Goal: Task Accomplishment & Management: Manage account settings

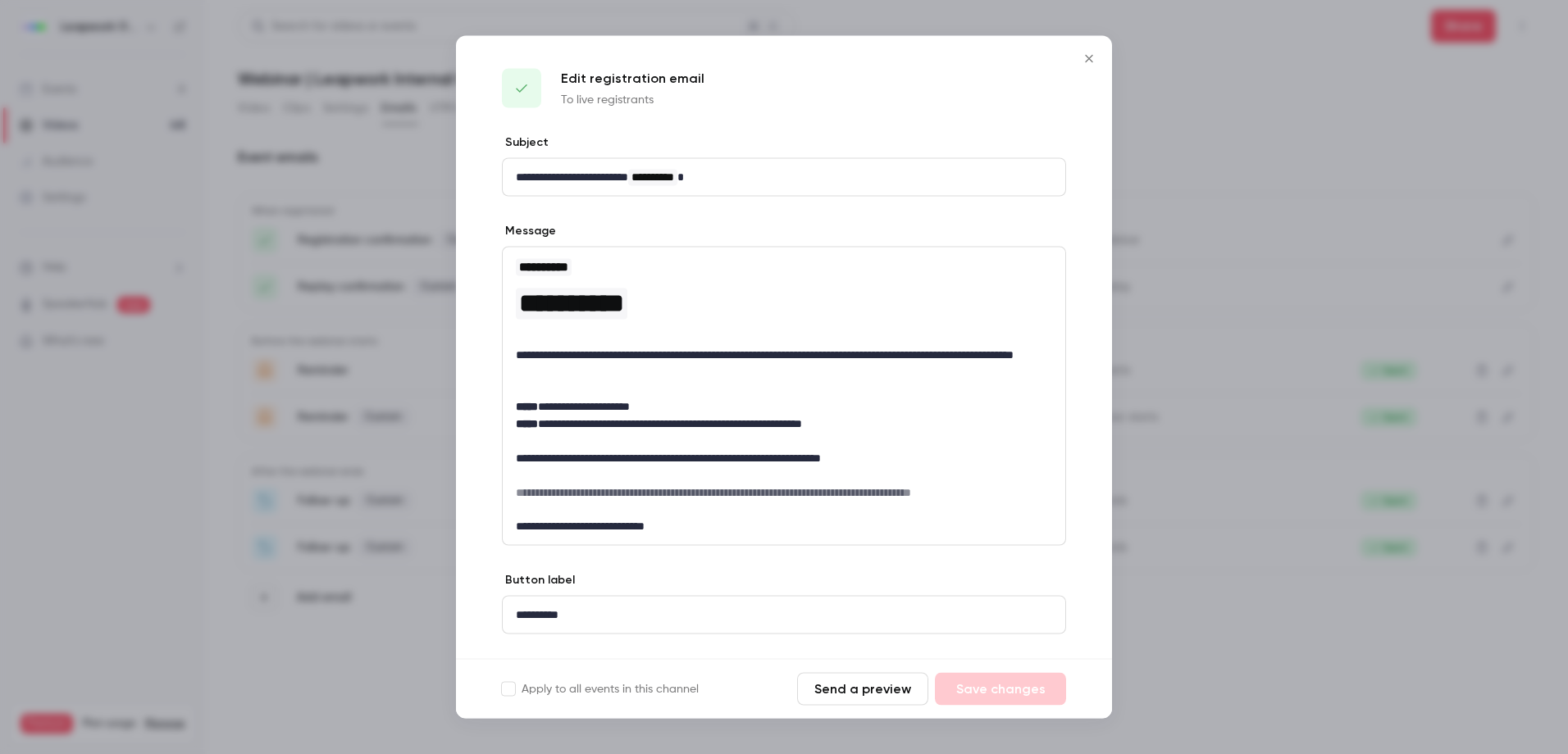
click at [1085, 57] on icon "Close" at bounding box center [1089, 59] width 19 height 14
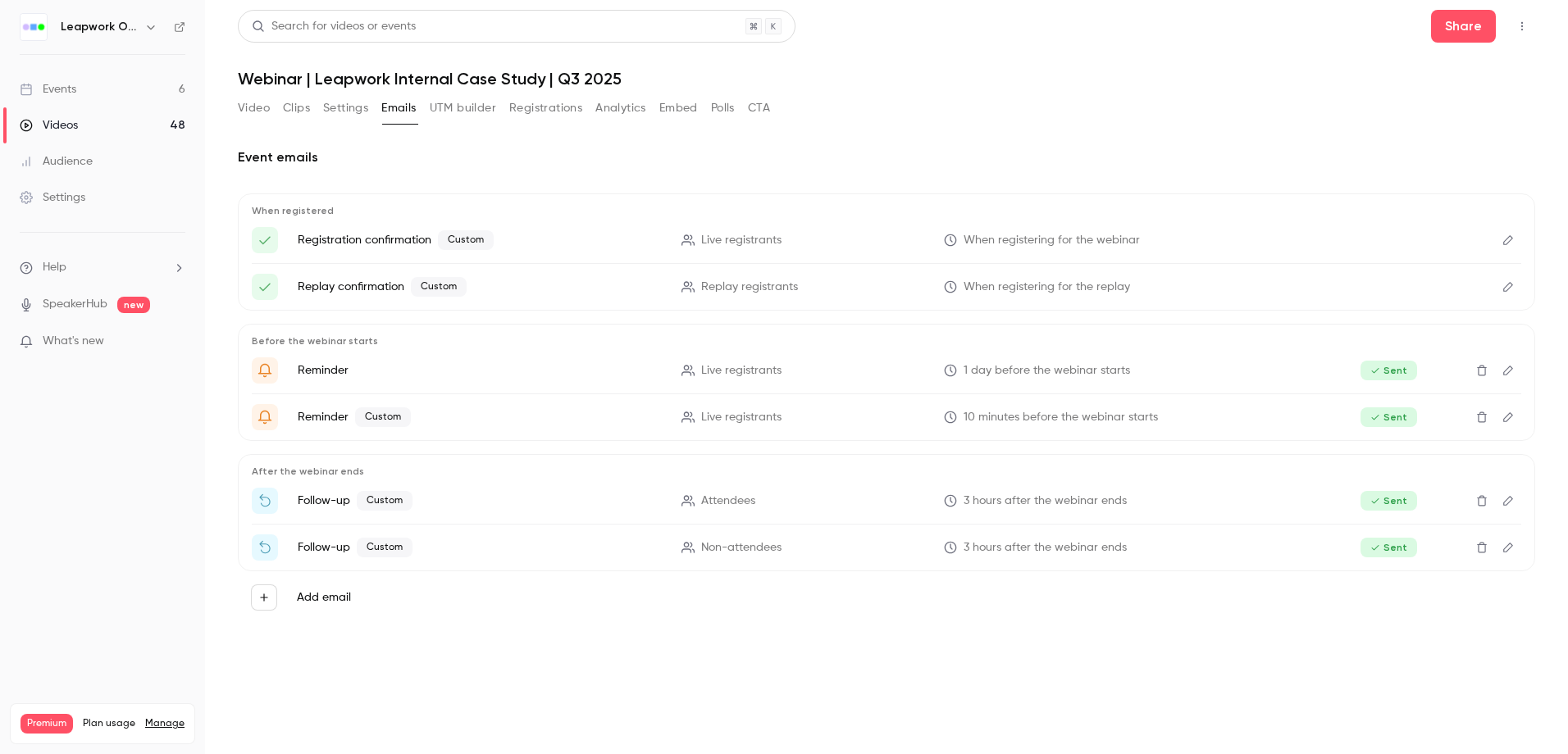
click at [53, 90] on div "Events" at bounding box center [47, 89] width 57 height 16
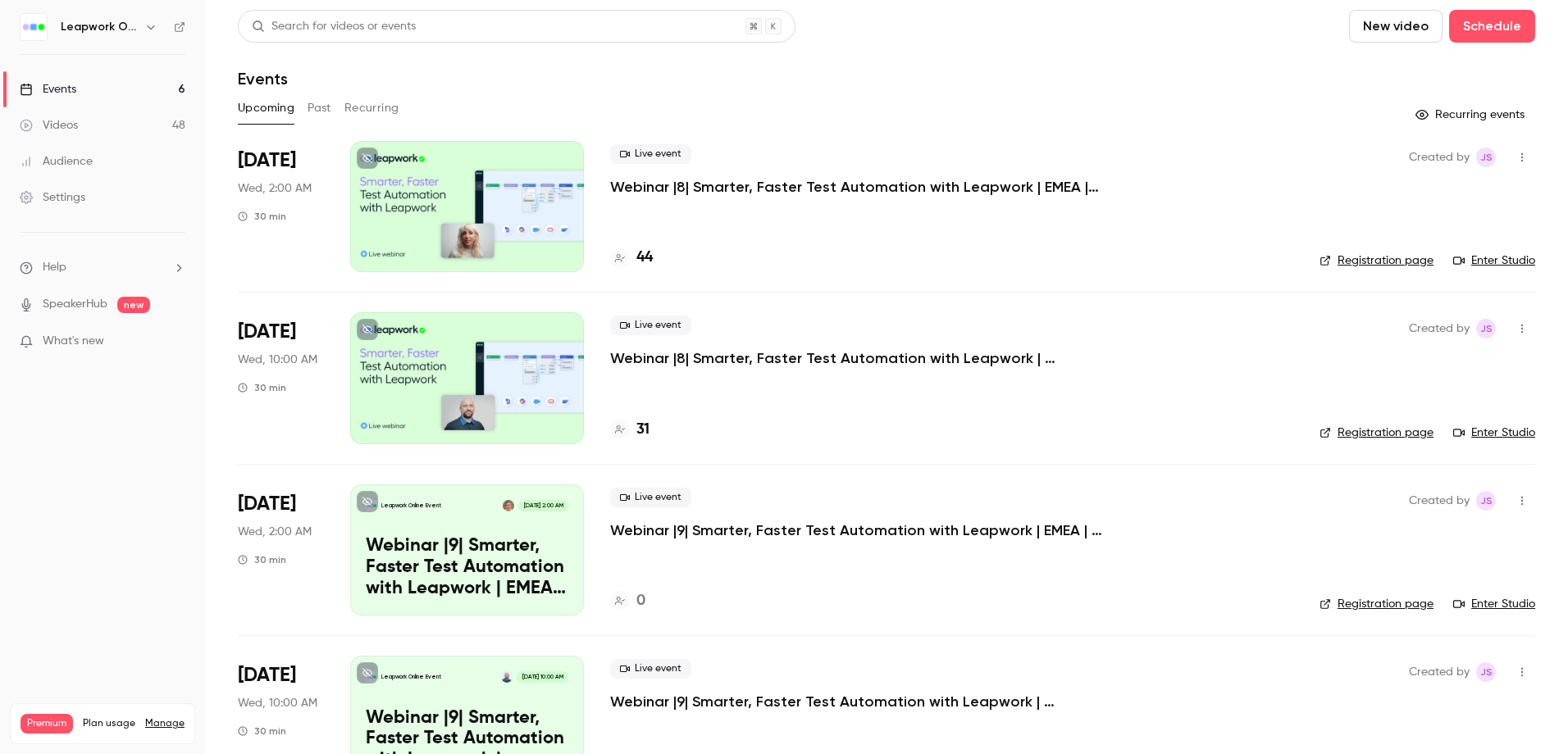
click at [525, 188] on div at bounding box center [467, 207] width 234 height 131
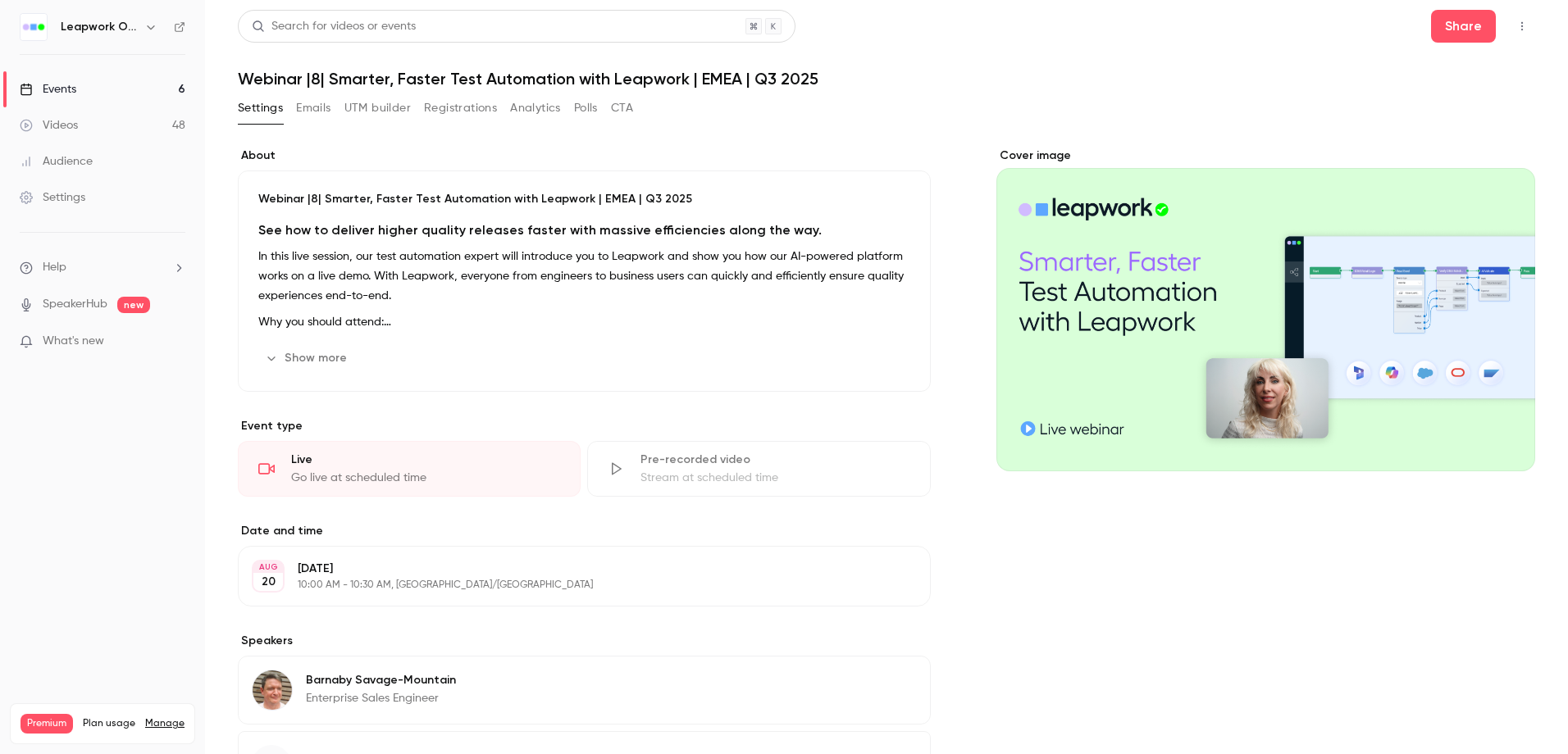
click at [74, 78] on link "Events 6" at bounding box center [102, 89] width 205 height 36
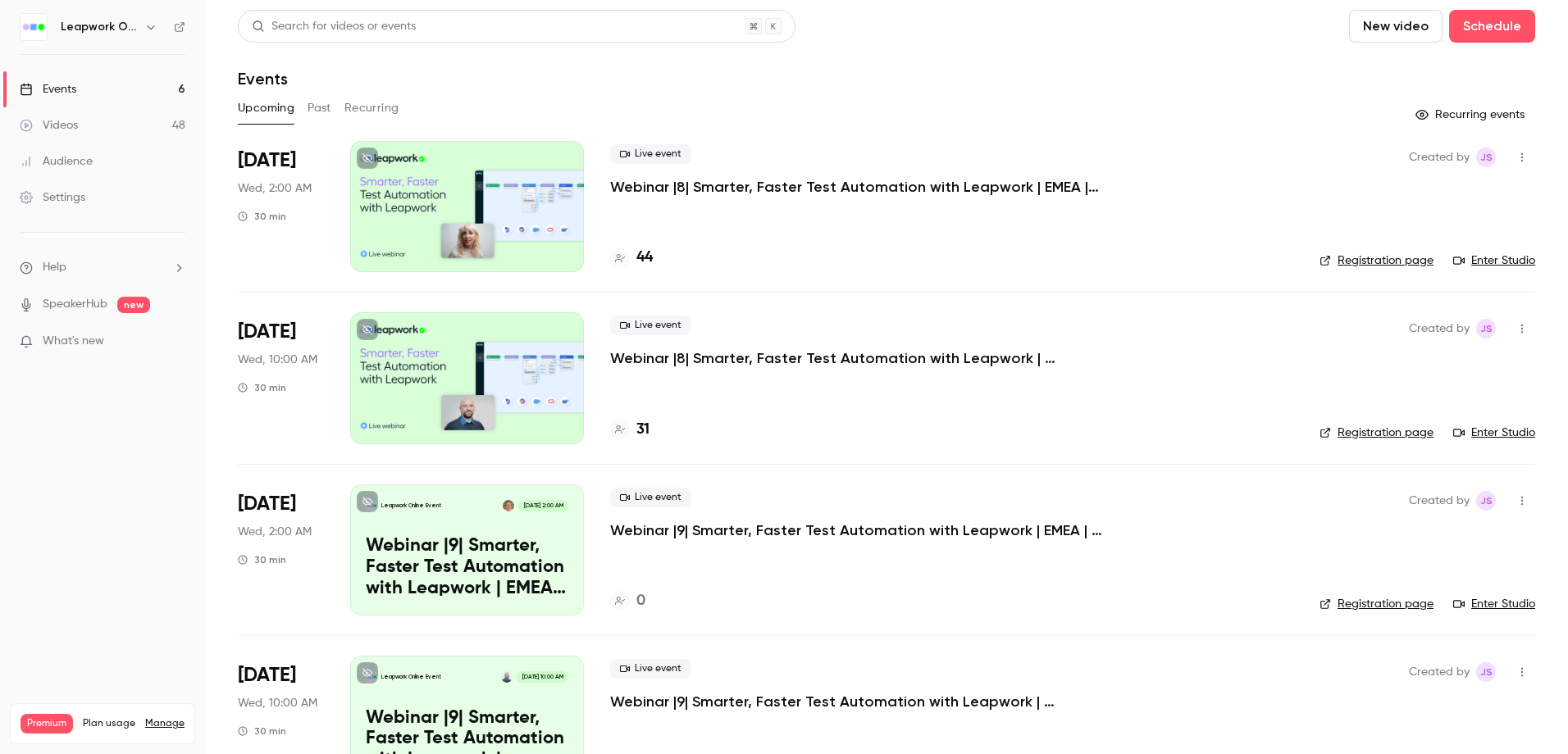
click at [443, 398] on div at bounding box center [467, 378] width 234 height 131
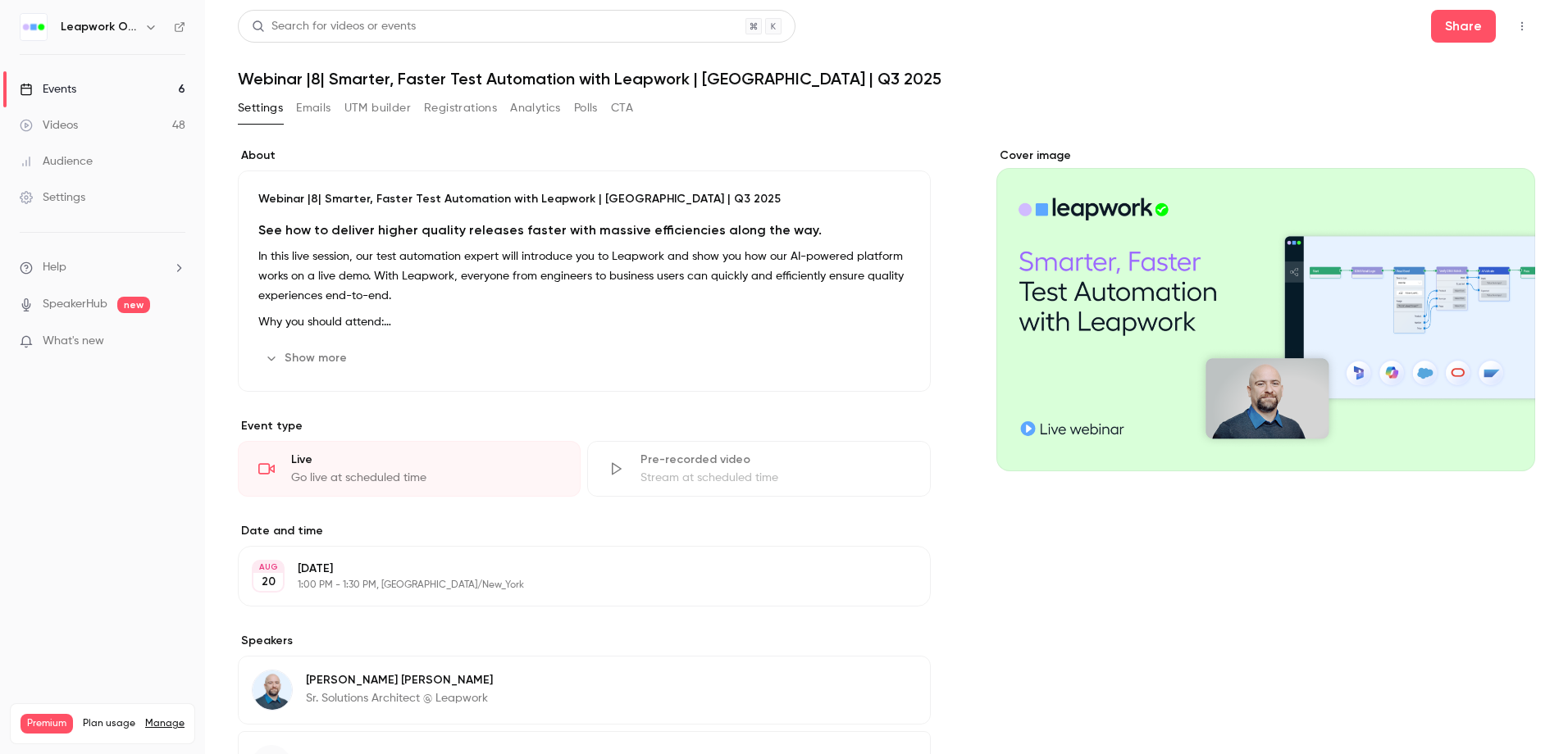
drag, startPoint x: 1554, startPoint y: 527, endPoint x: 1553, endPoint y: 543, distance: 16.0
click at [1553, 543] on main "Search for videos or events Share Webinar |8| Smarter, Faster Test Automation w…" at bounding box center [886, 377] width 1363 height 754
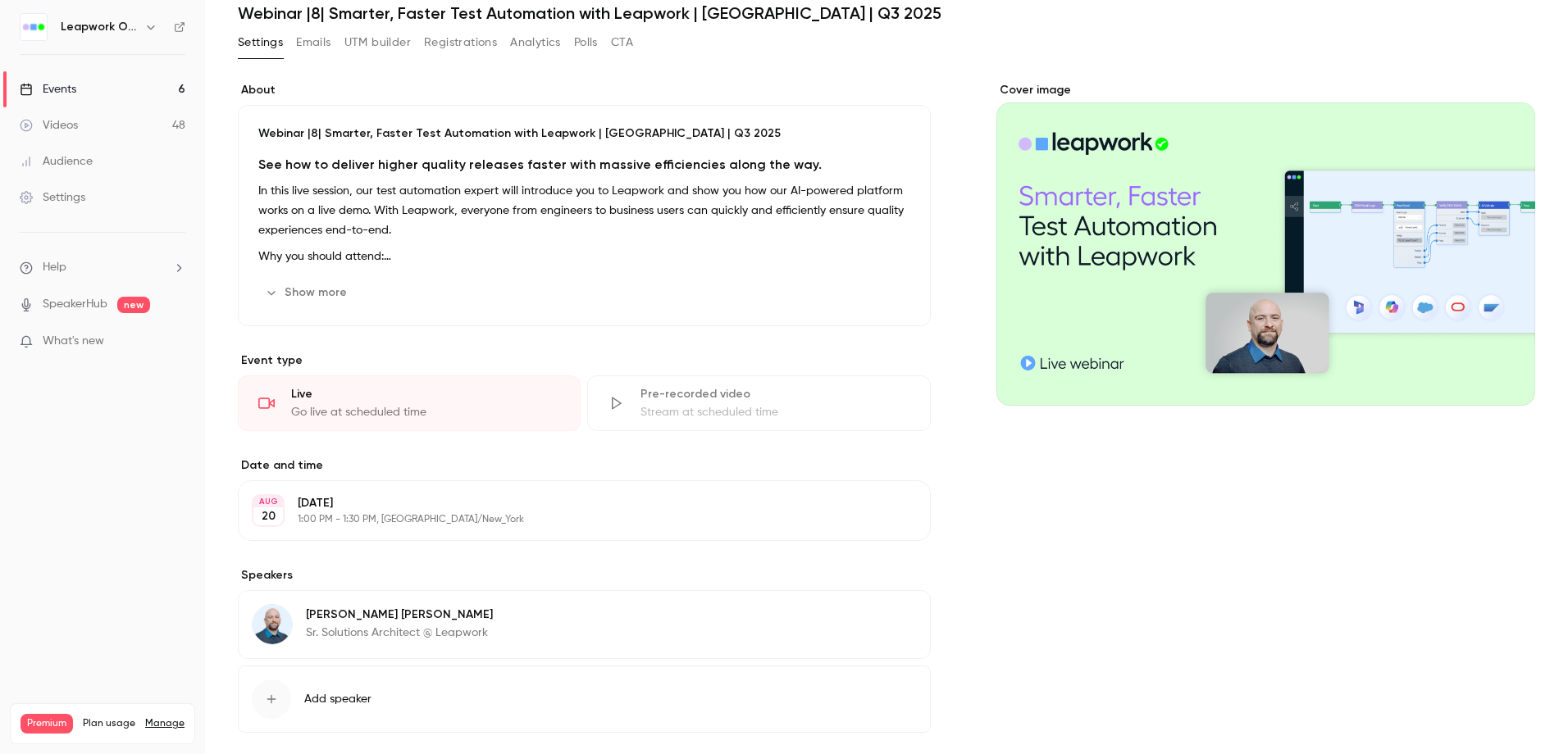
scroll to position [66, 0]
click at [272, 698] on icon "button" at bounding box center [271, 700] width 14 height 14
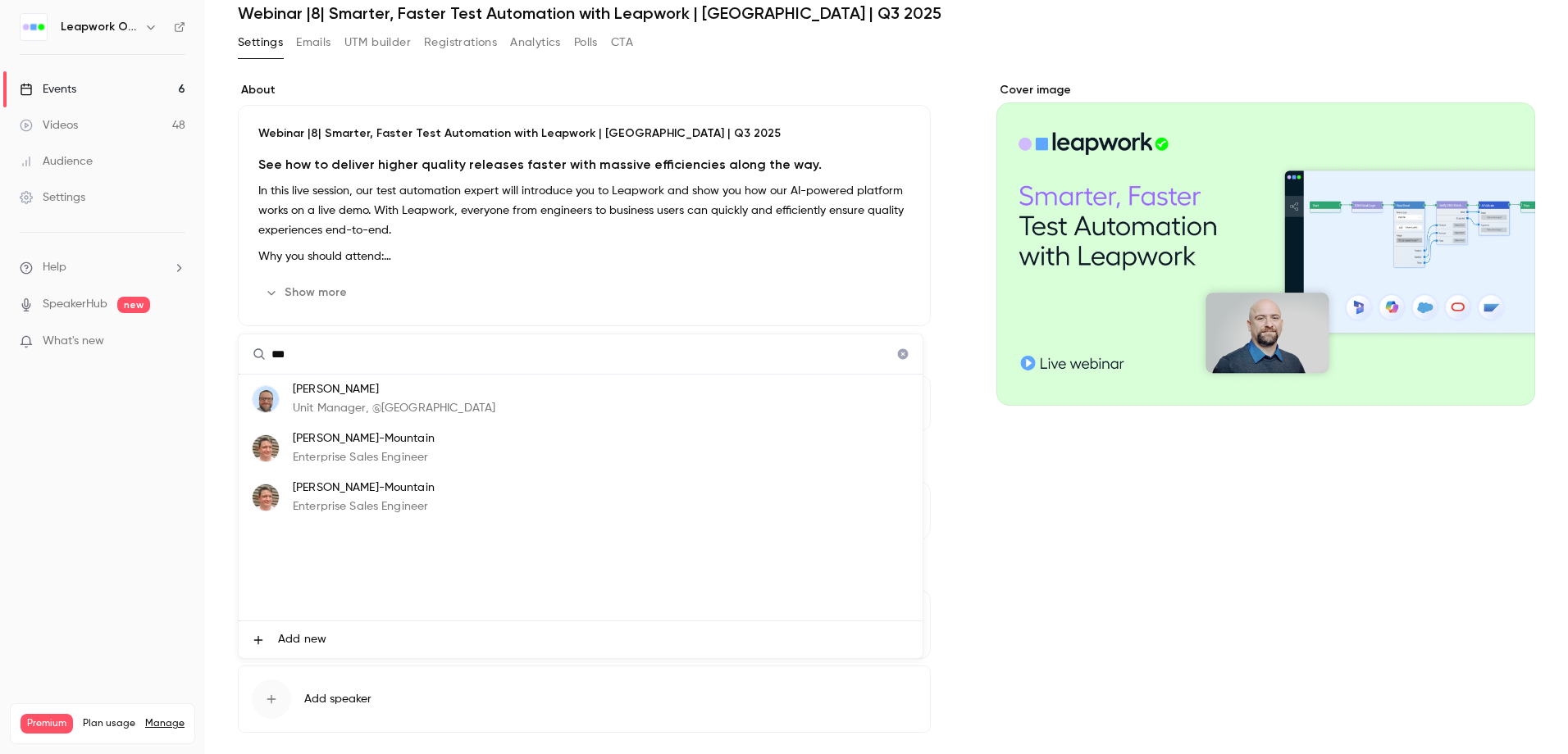
type input "***"
click at [313, 438] on p "Barnaby Savage-Mountain" at bounding box center [363, 439] width 142 height 17
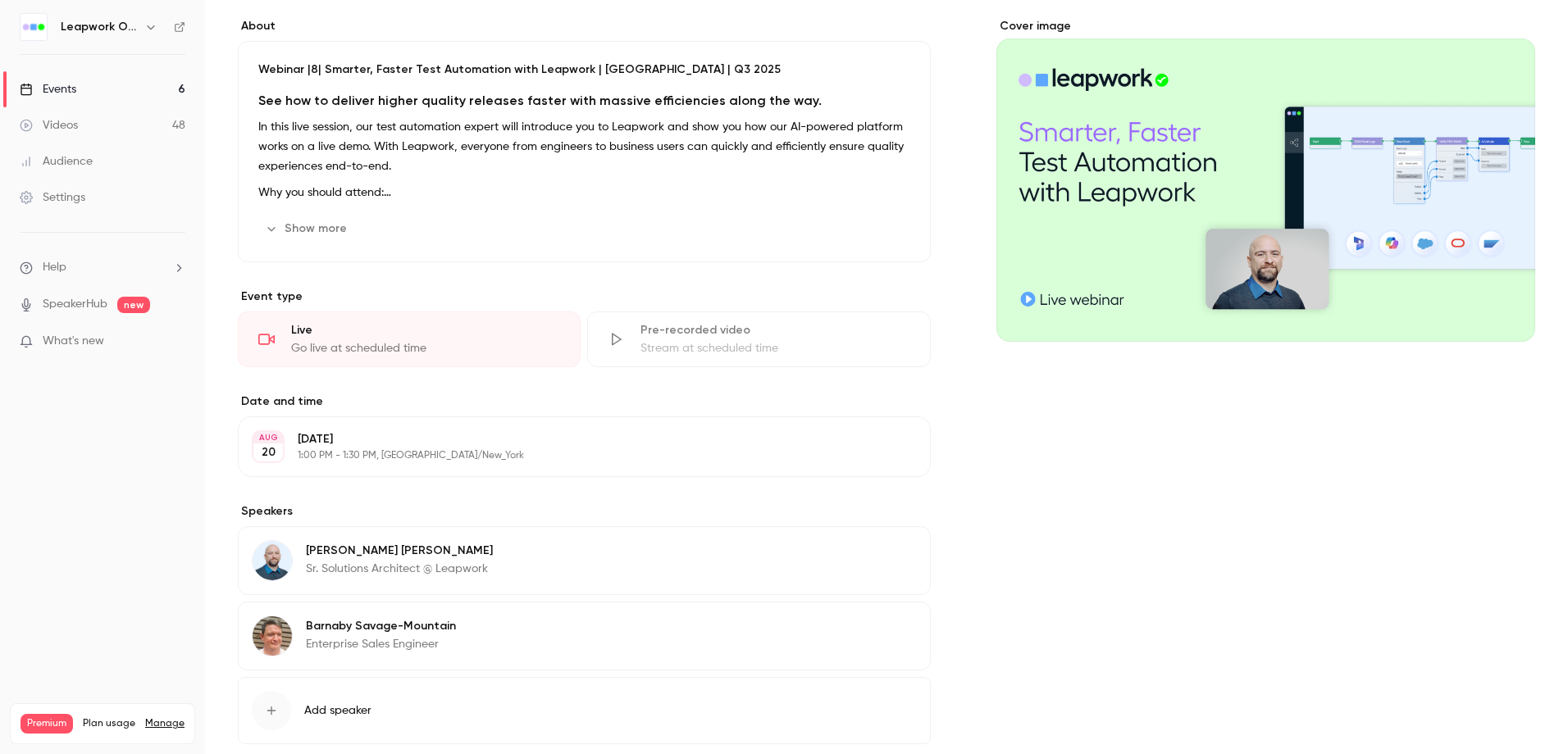
scroll to position [128, 0]
click at [868, 561] on button "Edit" at bounding box center [887, 554] width 60 height 26
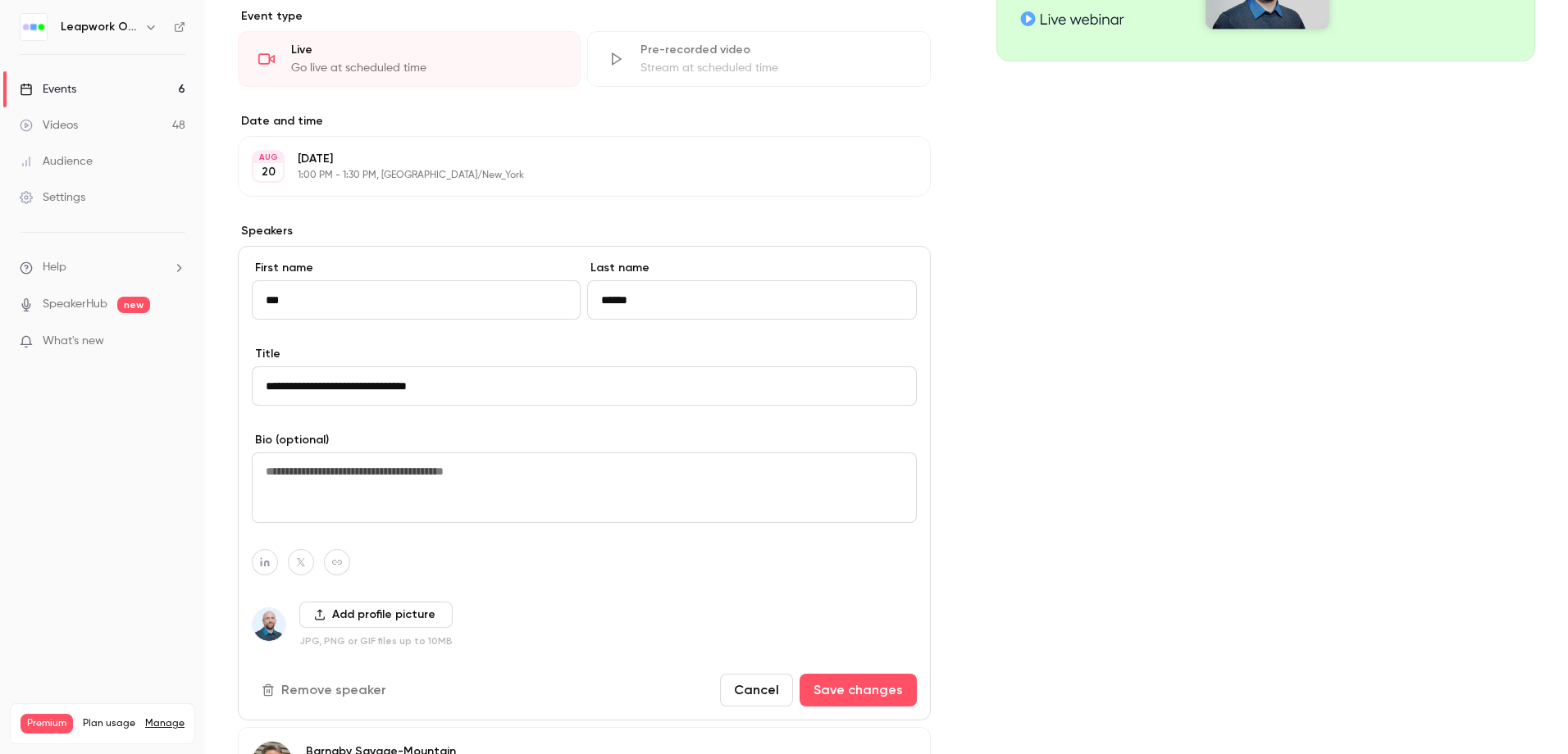
scroll to position [628, 0]
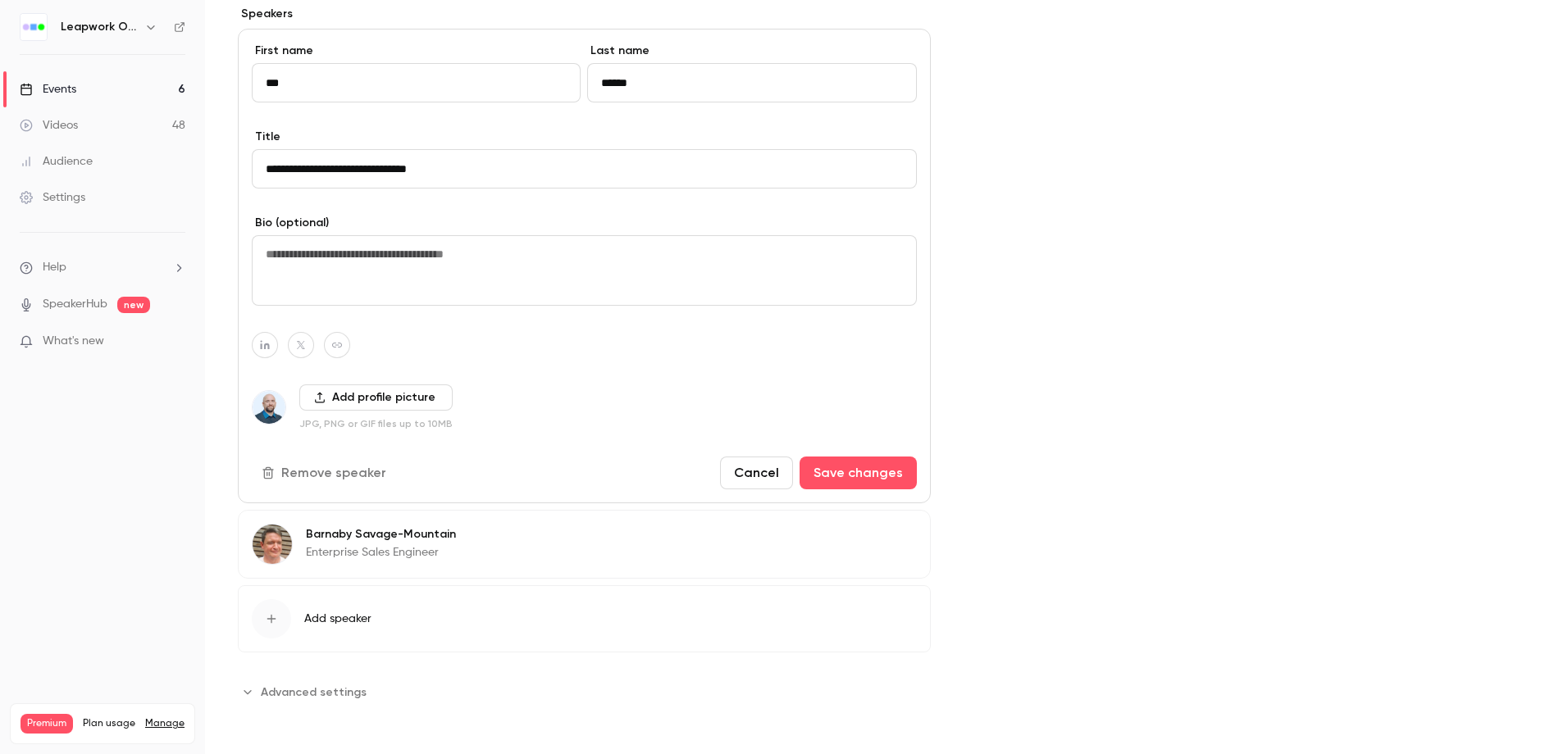
click at [350, 465] on button "Remove speaker" at bounding box center [325, 473] width 148 height 33
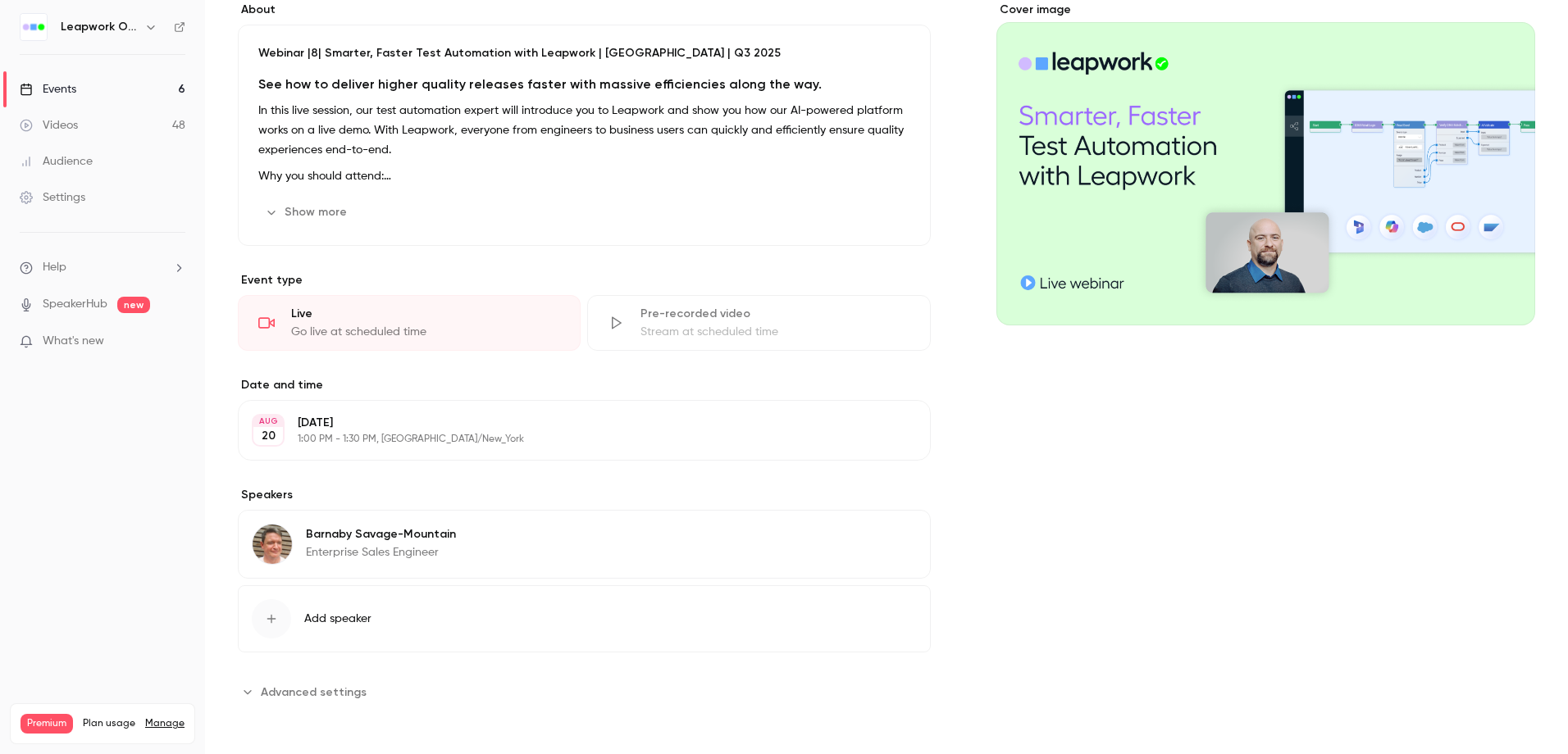
scroll to position [146, 0]
click at [1107, 517] on div "Cover image" at bounding box center [1266, 353] width 539 height 704
click at [342, 494] on label "Speakers" at bounding box center [584, 494] width 693 height 16
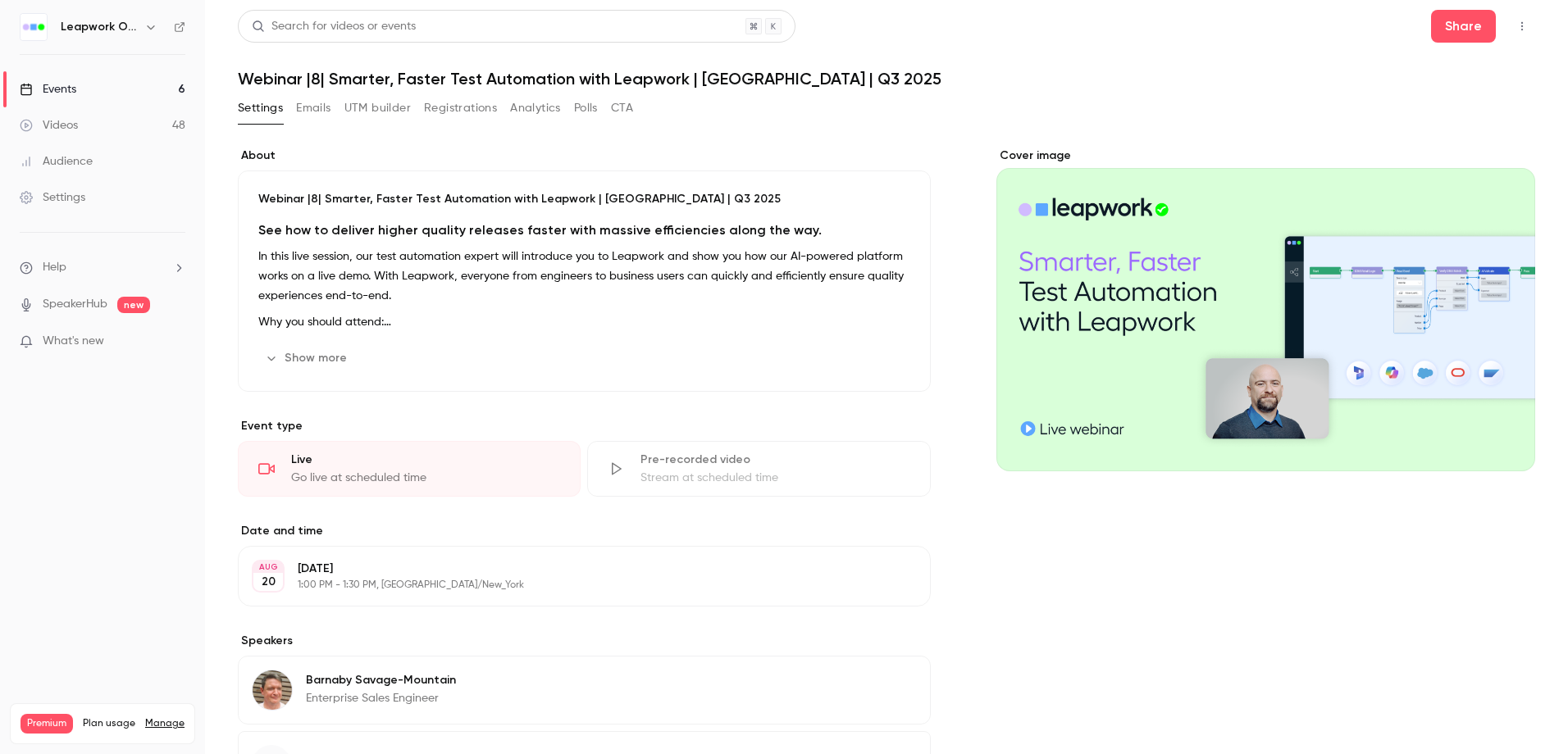
click at [60, 81] on div "Events" at bounding box center [47, 89] width 57 height 16
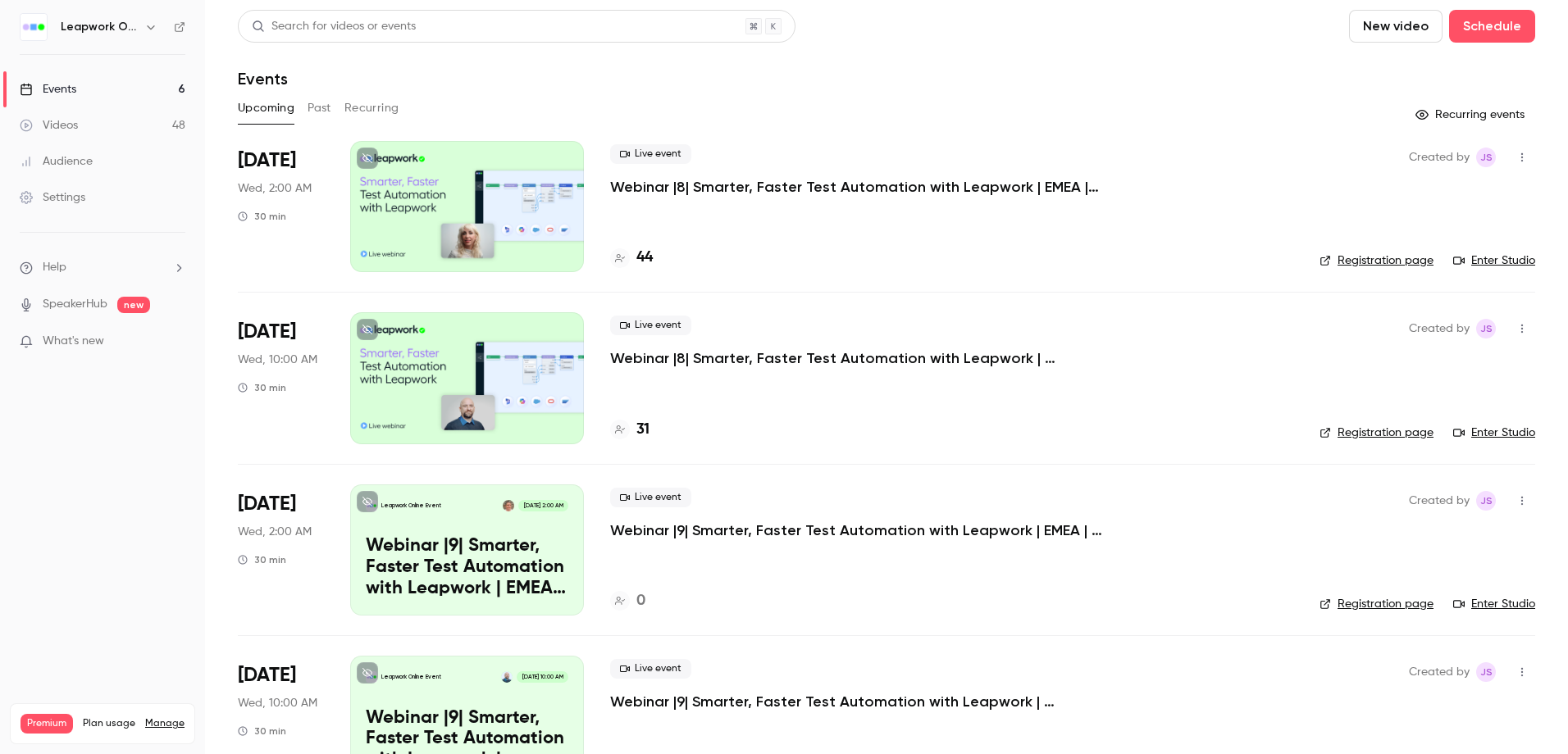
click at [472, 383] on div at bounding box center [467, 378] width 234 height 131
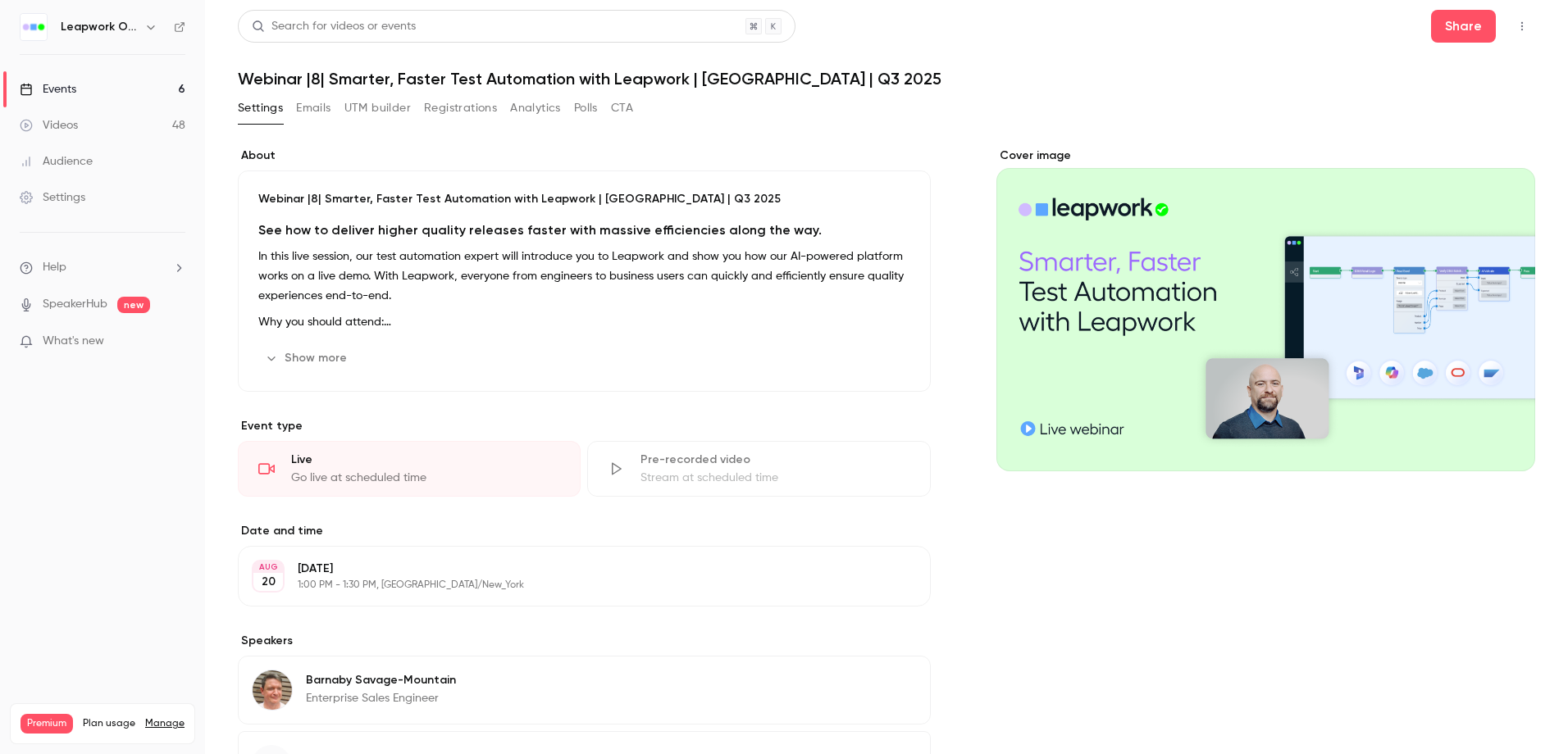
scroll to position [146, 0]
